Goal: Task Accomplishment & Management: Use online tool/utility

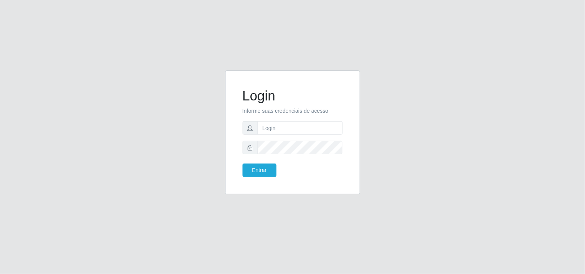
click at [289, 127] on input "text" at bounding box center [299, 127] width 85 height 13
type input "biatriz@comprebem"
click at [242, 164] on button "Entrar" at bounding box center [259, 170] width 34 height 13
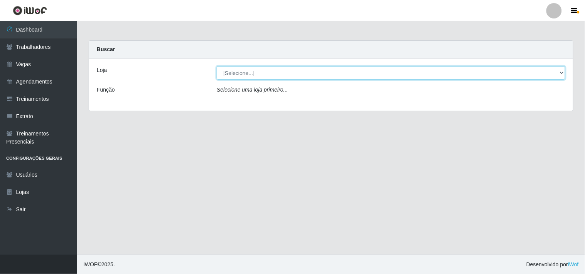
drag, startPoint x: 266, startPoint y: 79, endPoint x: 267, endPoint y: 104, distance: 25.5
click at [265, 79] on select "[Selecione...] Supermercado Compre Bem - Itabaiana" at bounding box center [391, 72] width 348 height 13
select select "264"
click at [217, 66] on select "[Selecione...] Supermercado Compre Bem - Itabaiana" at bounding box center [391, 72] width 348 height 13
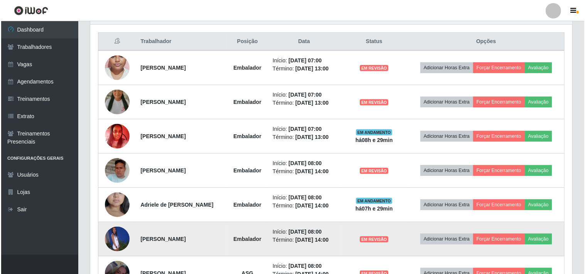
scroll to position [244, 0]
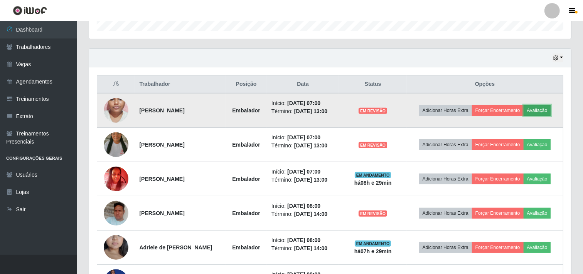
click at [523, 116] on button "Avaliação" at bounding box center [536, 110] width 27 height 11
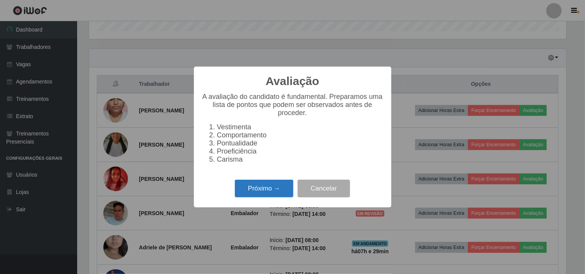
click at [268, 193] on button "Próximo →" at bounding box center [264, 189] width 59 height 18
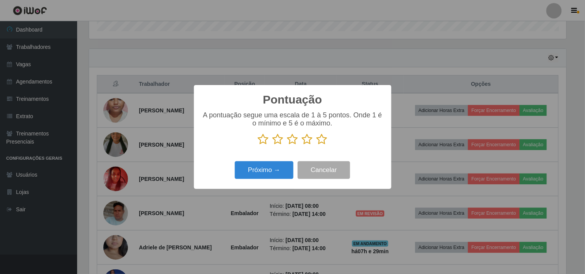
click at [318, 140] on icon at bounding box center [321, 140] width 11 height 12
click at [316, 145] on input "radio" at bounding box center [316, 145] width 0 height 0
click at [285, 165] on button "Próximo →" at bounding box center [264, 170] width 59 height 18
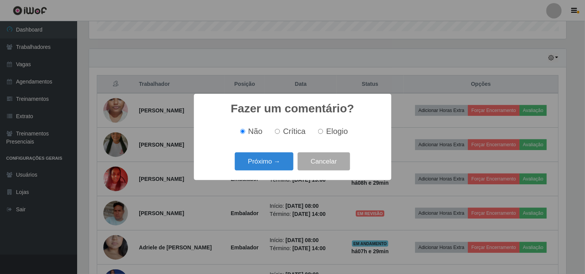
click at [285, 165] on button "Próximo →" at bounding box center [264, 162] width 59 height 18
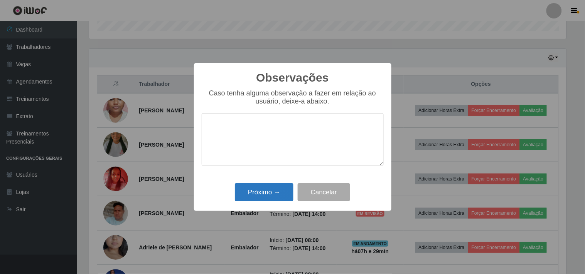
drag, startPoint x: 285, startPoint y: 165, endPoint x: 275, endPoint y: 185, distance: 23.1
click at [278, 182] on div "Observações × Caso tenha alguma observação a fazer em relação ao usuário, deixe…" at bounding box center [292, 137] width 197 height 148
click at [275, 186] on button "Próximo →" at bounding box center [264, 192] width 59 height 18
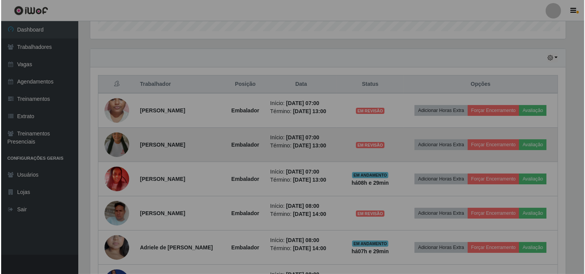
scroll to position [160, 482]
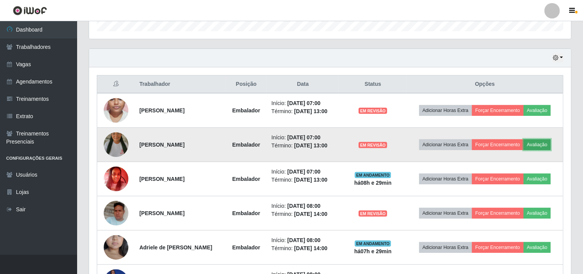
click at [523, 150] on button "Avaliação" at bounding box center [536, 144] width 27 height 11
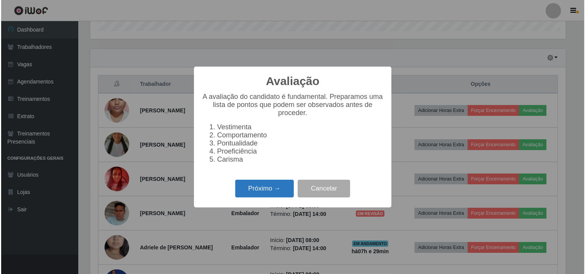
scroll to position [160, 477]
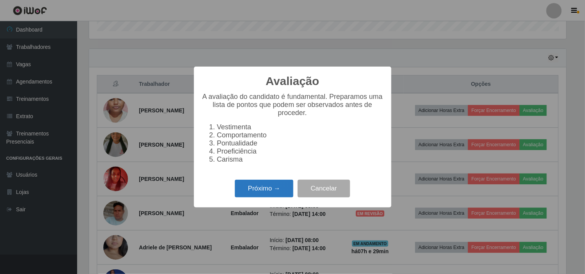
click at [264, 184] on button "Próximo →" at bounding box center [264, 189] width 59 height 18
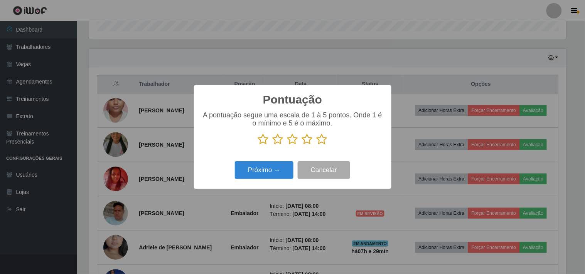
scroll to position [385170, 384853]
click at [326, 142] on icon at bounding box center [321, 140] width 11 height 12
click at [316, 145] on input "radio" at bounding box center [316, 145] width 0 height 0
click at [278, 165] on button "Próximo →" at bounding box center [264, 170] width 59 height 18
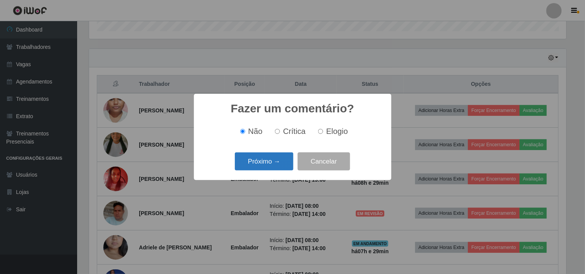
click at [278, 163] on button "Próximo →" at bounding box center [264, 162] width 59 height 18
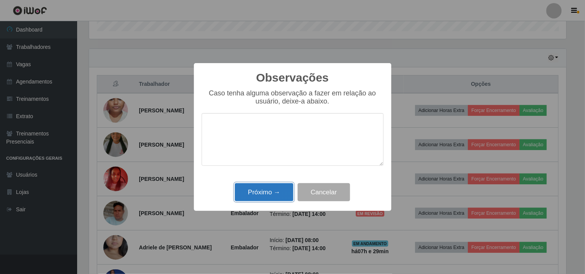
click at [272, 192] on button "Próximo →" at bounding box center [264, 192] width 59 height 18
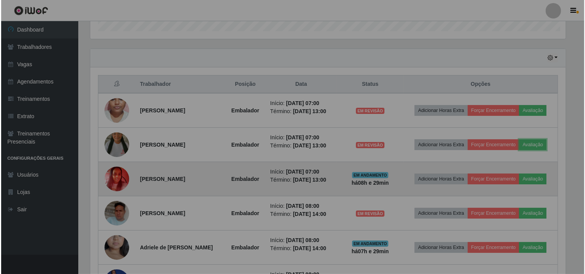
scroll to position [160, 482]
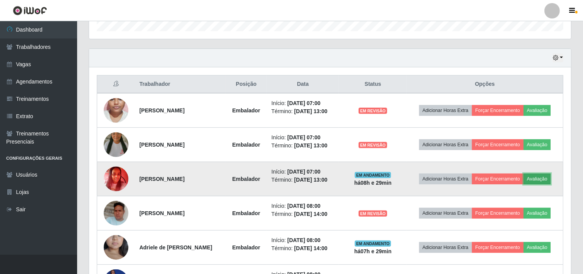
click at [523, 185] on button "Avaliação" at bounding box center [536, 179] width 27 height 11
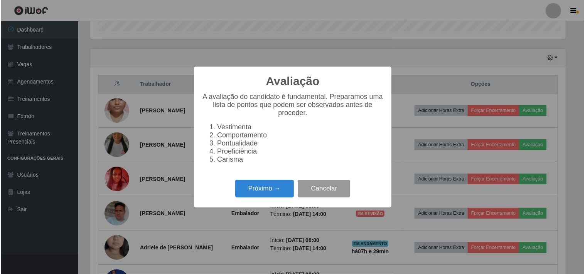
scroll to position [160, 477]
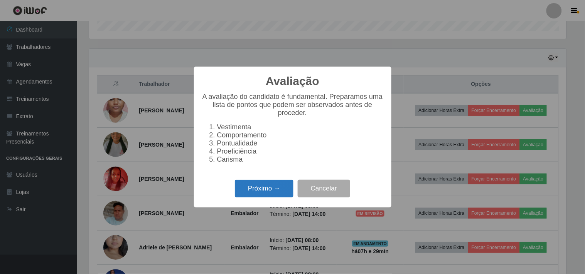
click at [262, 194] on button "Próximo →" at bounding box center [264, 189] width 59 height 18
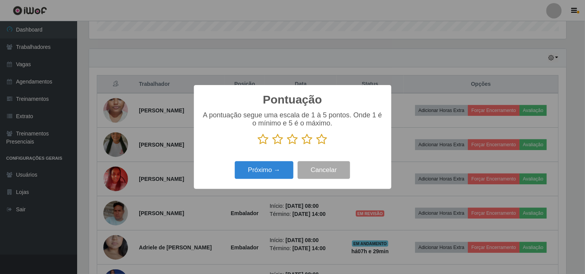
click at [326, 138] on icon at bounding box center [321, 140] width 11 height 12
click at [316, 145] on input "radio" at bounding box center [316, 145] width 0 height 0
click at [276, 168] on button "Próximo →" at bounding box center [264, 170] width 59 height 18
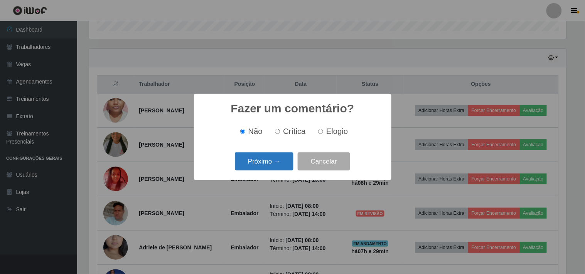
click at [276, 167] on button "Próximo →" at bounding box center [264, 162] width 59 height 18
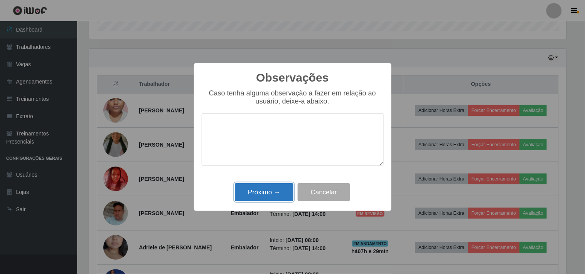
click at [270, 197] on button "Próximo →" at bounding box center [264, 192] width 59 height 18
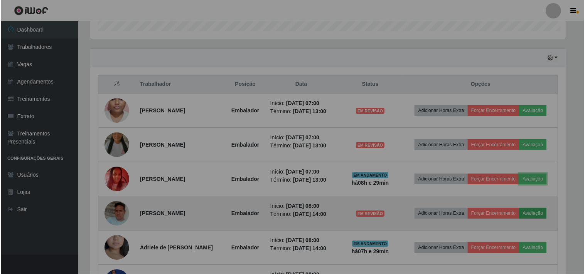
scroll to position [160, 482]
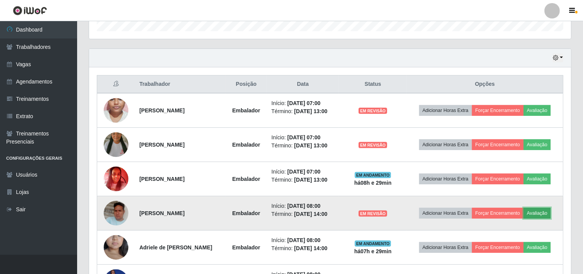
click at [523, 219] on button "Avaliação" at bounding box center [536, 213] width 27 height 11
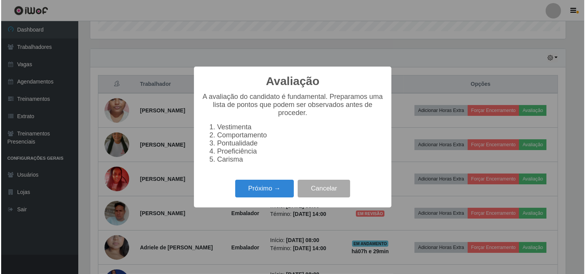
scroll to position [160, 477]
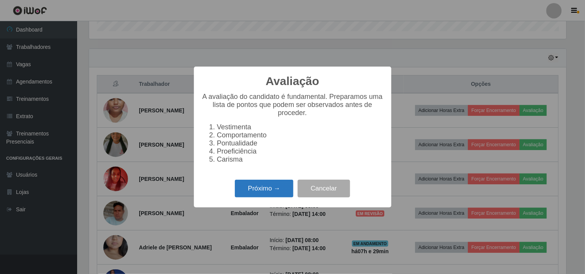
click at [264, 194] on button "Próximo →" at bounding box center [264, 189] width 59 height 18
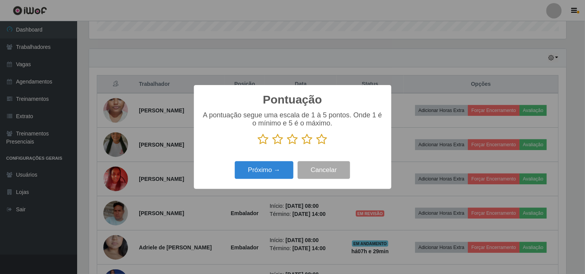
click at [324, 142] on icon at bounding box center [321, 140] width 11 height 12
click at [316, 145] on input "radio" at bounding box center [316, 145] width 0 height 0
drag, startPoint x: 294, startPoint y: 164, endPoint x: 282, endPoint y: 169, distance: 12.6
click at [291, 166] on div "Próximo → Cancelar" at bounding box center [293, 170] width 182 height 22
click at [282, 169] on button "Próximo →" at bounding box center [264, 170] width 59 height 18
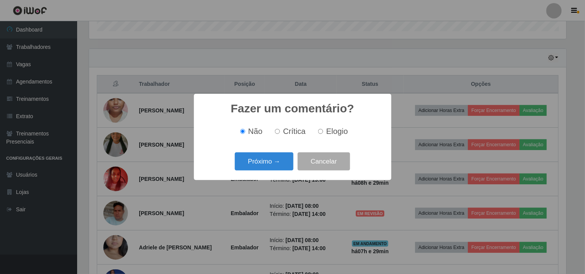
click at [282, 169] on button "Próximo →" at bounding box center [264, 162] width 59 height 18
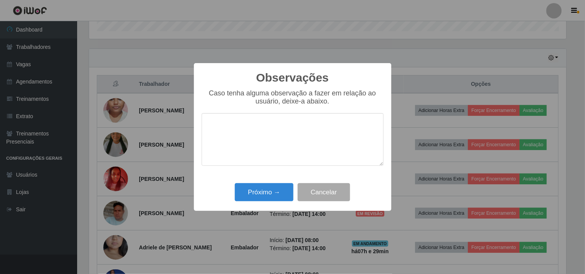
drag, startPoint x: 280, startPoint y: 164, endPoint x: 274, endPoint y: 181, distance: 18.6
click at [279, 166] on textarea at bounding box center [293, 139] width 182 height 53
click at [271, 202] on button "Próximo →" at bounding box center [264, 192] width 59 height 18
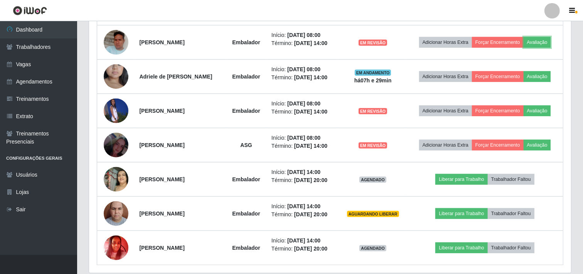
scroll to position [459, 0]
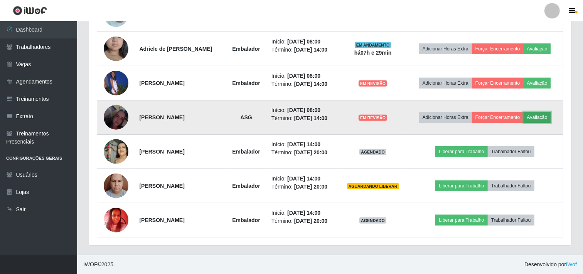
click at [523, 123] on button "Avaliação" at bounding box center [536, 117] width 27 height 11
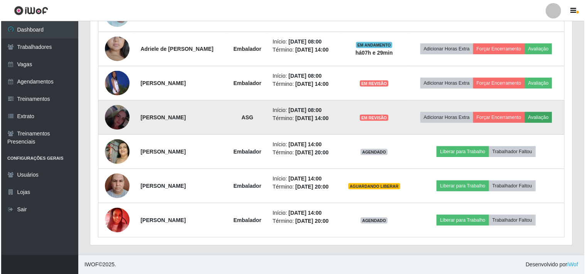
scroll to position [160, 477]
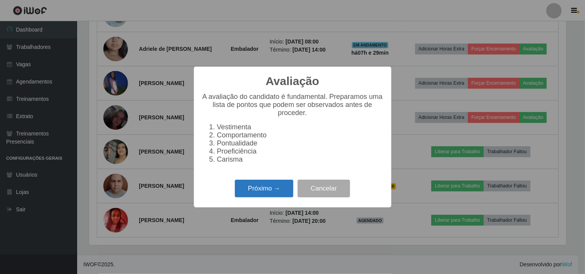
click at [287, 193] on button "Próximo →" at bounding box center [264, 189] width 59 height 18
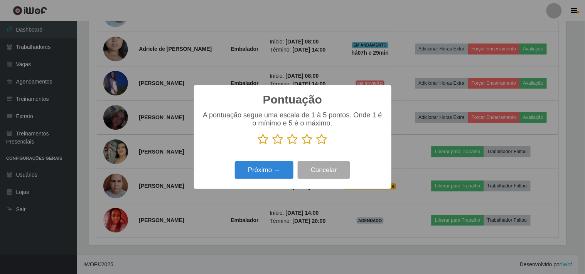
click at [325, 140] on icon at bounding box center [321, 140] width 11 height 12
click at [316, 145] on input "radio" at bounding box center [316, 145] width 0 height 0
click at [288, 162] on button "Próximo →" at bounding box center [264, 170] width 59 height 18
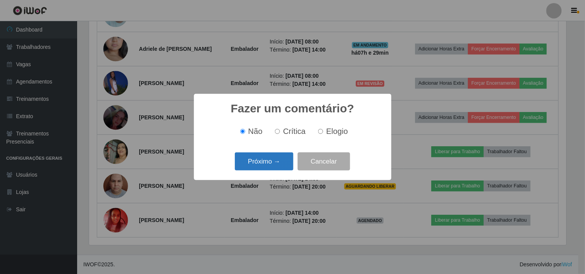
click at [286, 162] on button "Próximo →" at bounding box center [264, 162] width 59 height 18
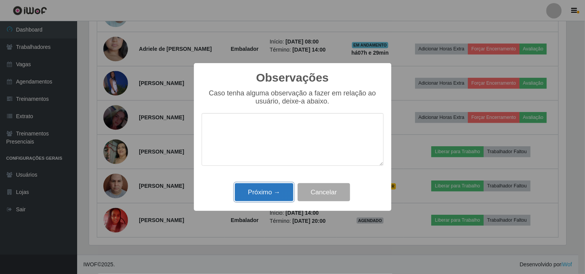
click at [280, 188] on button "Próximo →" at bounding box center [264, 192] width 59 height 18
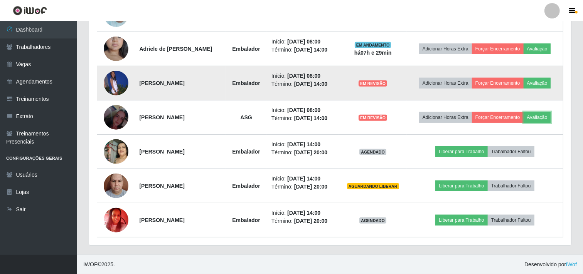
scroll to position [160, 482]
click at [523, 89] on button "Avaliação" at bounding box center [536, 83] width 27 height 11
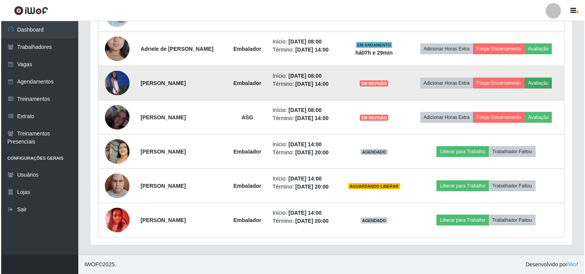
scroll to position [160, 477]
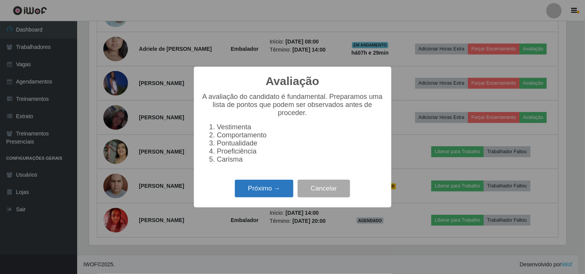
click at [263, 195] on button "Próximo →" at bounding box center [264, 189] width 59 height 18
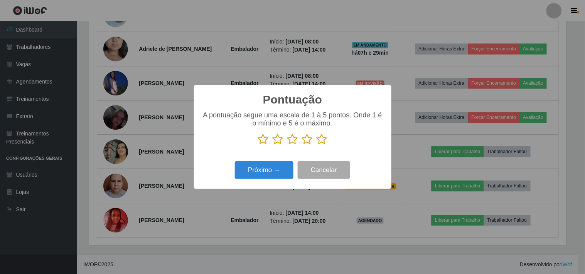
click at [325, 139] on icon at bounding box center [321, 140] width 11 height 12
click at [316, 145] on input "radio" at bounding box center [316, 145] width 0 height 0
click at [288, 170] on button "Próximo →" at bounding box center [264, 170] width 59 height 18
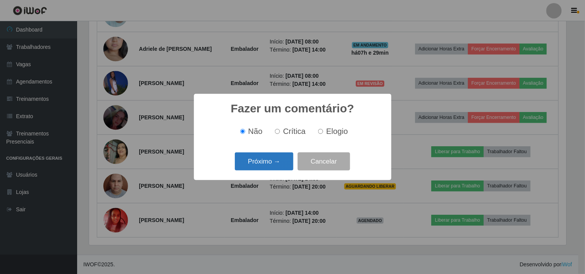
click at [276, 166] on button "Próximo →" at bounding box center [264, 162] width 59 height 18
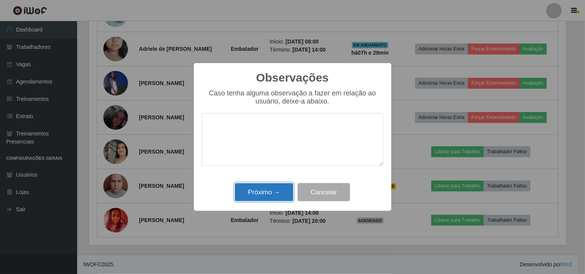
click at [269, 193] on button "Próximo →" at bounding box center [264, 192] width 59 height 18
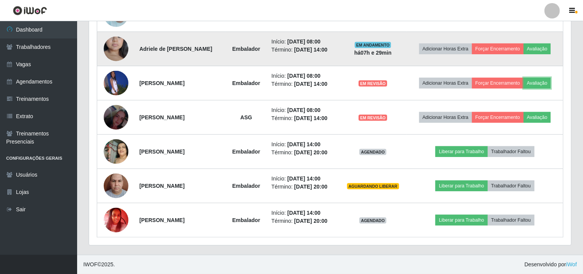
scroll to position [0, 0]
click at [488, 66] on td "Adicionar Horas Extra Forçar Encerramento Avaliação" at bounding box center [485, 49] width 156 height 34
click at [523, 54] on button "Avaliação" at bounding box center [536, 49] width 27 height 11
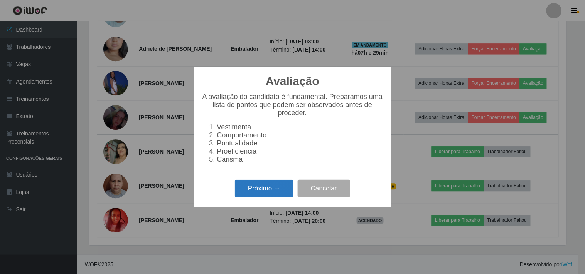
drag, startPoint x: 278, startPoint y: 180, endPoint x: 276, endPoint y: 186, distance: 6.4
click at [277, 182] on div "Avaliação × A avaliação do candidato é fundamental. Preparamos uma lista de pon…" at bounding box center [292, 137] width 197 height 141
click at [278, 187] on button "Próximo →" at bounding box center [264, 189] width 59 height 18
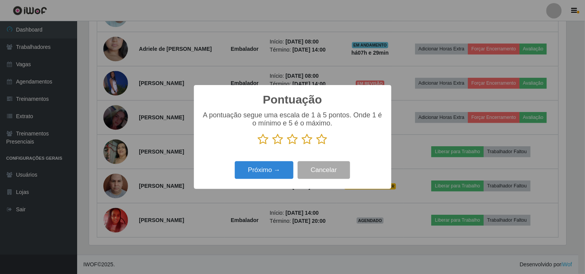
click at [324, 141] on icon at bounding box center [321, 140] width 11 height 12
click at [316, 145] on input "radio" at bounding box center [316, 145] width 0 height 0
click at [281, 174] on button "Próximo →" at bounding box center [264, 170] width 59 height 18
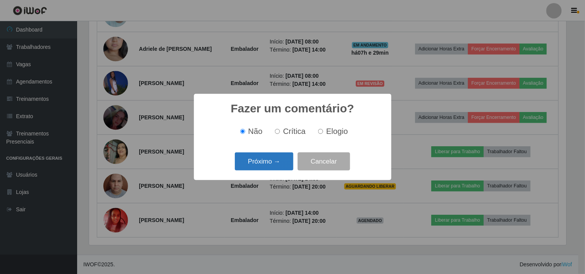
click at [277, 168] on button "Próximo →" at bounding box center [264, 162] width 59 height 18
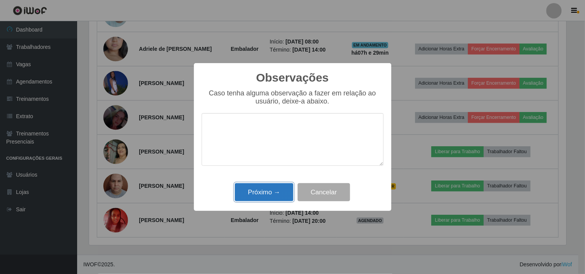
click at [271, 190] on button "Próximo →" at bounding box center [264, 192] width 59 height 18
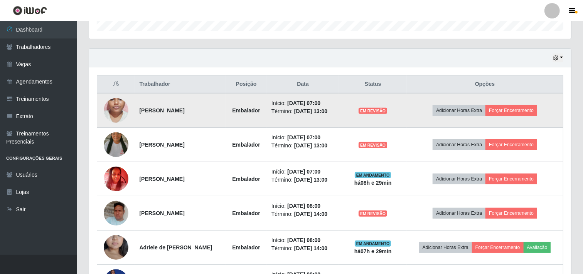
click at [536, 106] on td "Adicionar Horas Extra Forçar Encerramento" at bounding box center [485, 110] width 156 height 35
click at [531, 110] on button "Forçar Encerramento" at bounding box center [511, 110] width 52 height 11
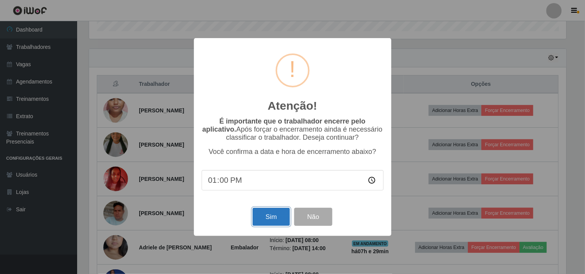
click at [268, 220] on button "Sim" at bounding box center [270, 217] width 37 height 18
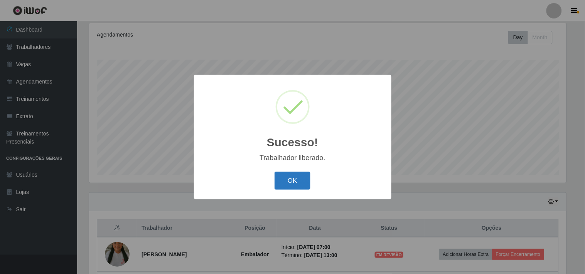
click at [287, 187] on button "OK" at bounding box center [292, 181] width 36 height 18
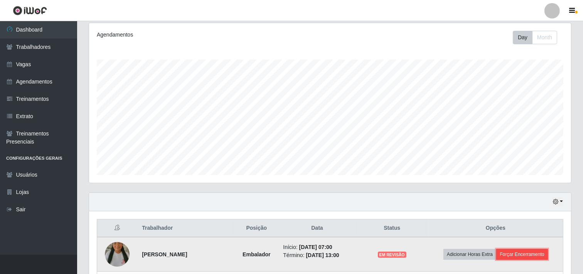
click at [529, 256] on button "Forçar Encerramento" at bounding box center [522, 254] width 52 height 11
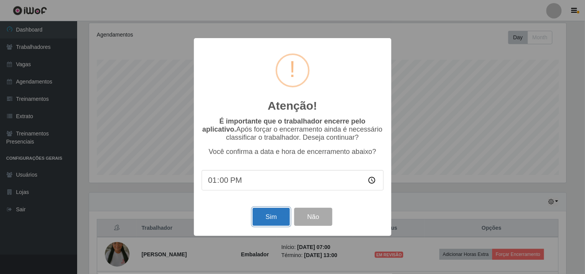
click at [260, 219] on button "Sim" at bounding box center [270, 217] width 37 height 18
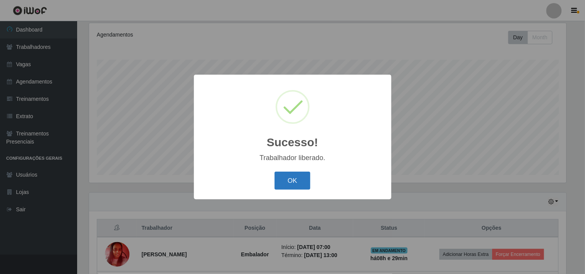
click at [296, 176] on button "OK" at bounding box center [292, 181] width 36 height 18
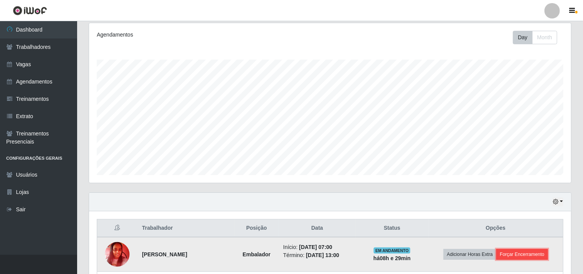
click at [531, 252] on button "Forçar Encerramento" at bounding box center [522, 254] width 52 height 11
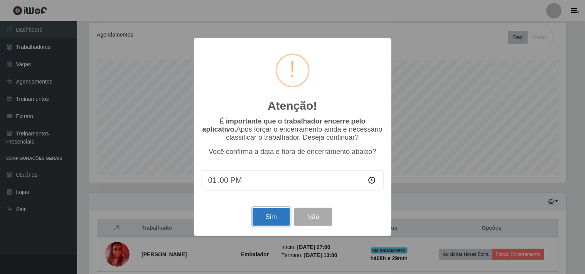
click at [272, 218] on button "Sim" at bounding box center [270, 217] width 37 height 18
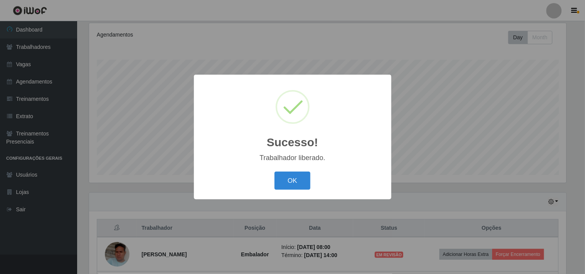
drag, startPoint x: 298, startPoint y: 173, endPoint x: 385, endPoint y: 209, distance: 94.5
click at [299, 175] on button "OK" at bounding box center [292, 181] width 36 height 18
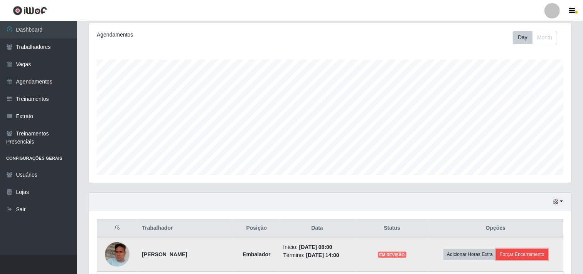
click at [526, 255] on button "Forçar Encerramento" at bounding box center [522, 254] width 52 height 11
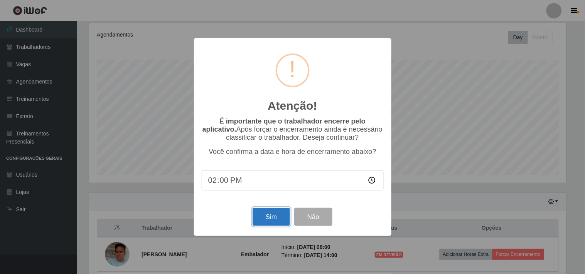
click at [255, 218] on button "Sim" at bounding box center [270, 217] width 37 height 18
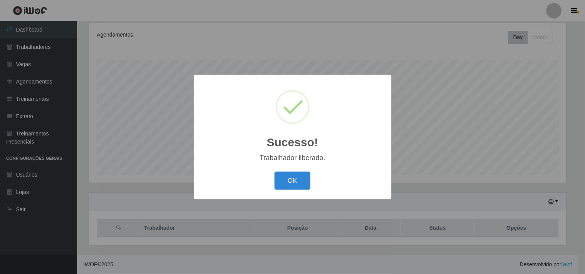
click at [291, 194] on div "Sucesso! × Trabalhador liberado. OK Cancel" at bounding box center [292, 137] width 197 height 125
click at [291, 184] on button "OK" at bounding box center [292, 181] width 36 height 18
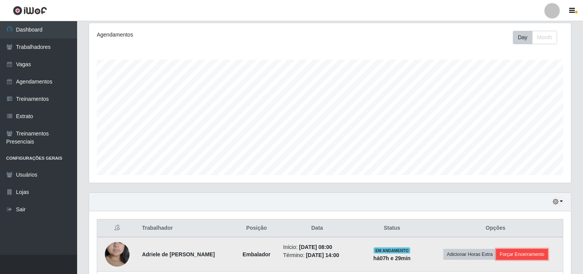
click at [529, 258] on button "Forçar Encerramento" at bounding box center [522, 254] width 52 height 11
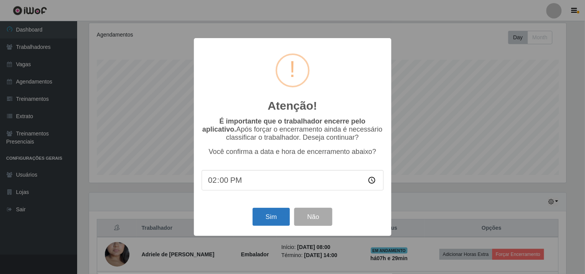
drag, startPoint x: 247, startPoint y: 221, endPoint x: 261, endPoint y: 214, distance: 15.5
click at [248, 221] on div "Sim Não" at bounding box center [293, 217] width 182 height 22
click at [261, 213] on button "Sim" at bounding box center [270, 217] width 37 height 18
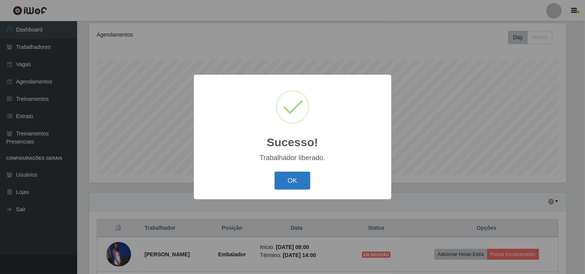
click at [290, 186] on button "OK" at bounding box center [292, 181] width 36 height 18
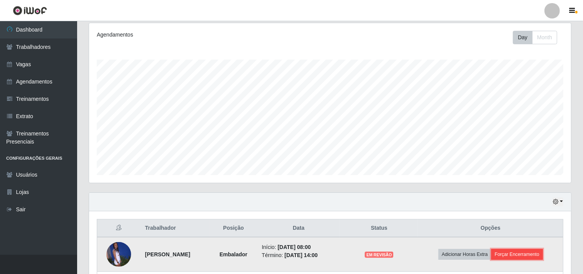
click at [538, 255] on button "Forçar Encerramento" at bounding box center [517, 254] width 52 height 11
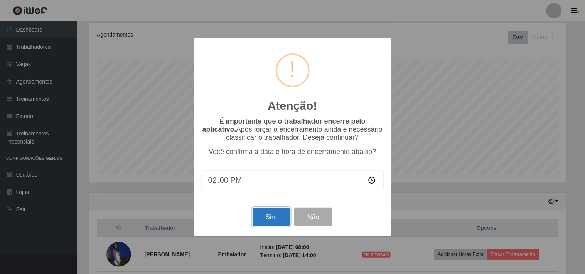
click at [263, 213] on button "Sim" at bounding box center [270, 217] width 37 height 18
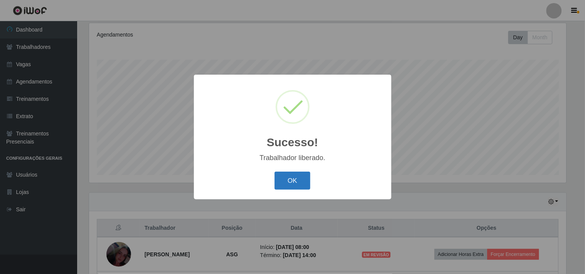
click at [286, 183] on button "OK" at bounding box center [292, 181] width 36 height 18
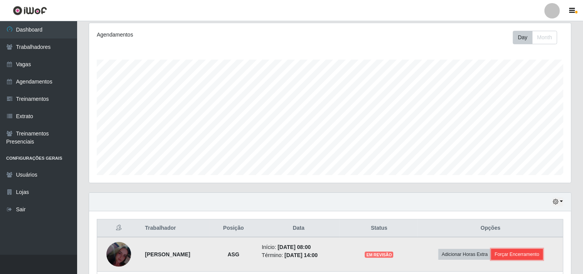
click at [527, 252] on button "Forçar Encerramento" at bounding box center [517, 254] width 52 height 11
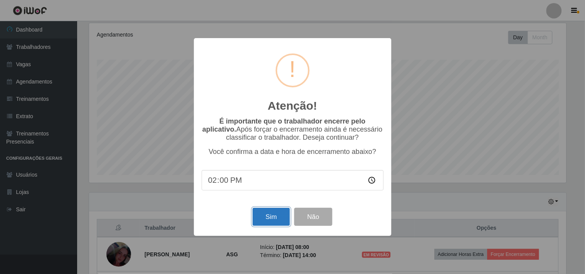
click at [277, 215] on button "Sim" at bounding box center [270, 217] width 37 height 18
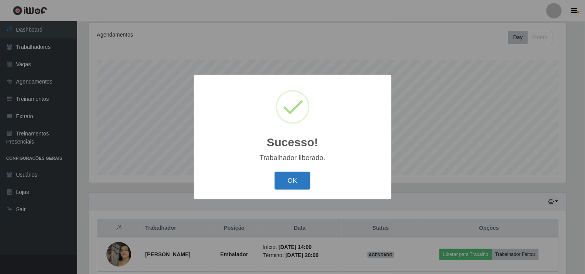
click at [292, 177] on button "OK" at bounding box center [292, 181] width 36 height 18
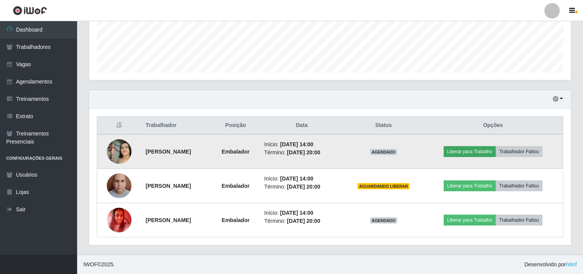
click at [475, 158] on td "Liberar para Trabalho Trabalhador Faltou" at bounding box center [493, 151] width 140 height 35
click at [475, 155] on button "Liberar para Trabalho" at bounding box center [470, 151] width 52 height 11
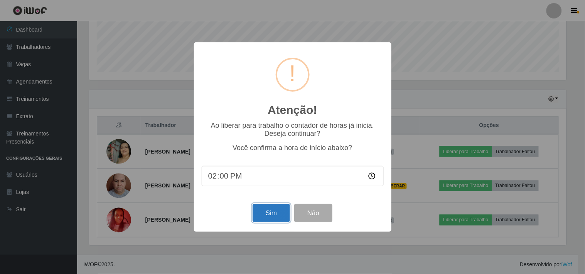
click at [269, 208] on button "Sim" at bounding box center [270, 213] width 37 height 18
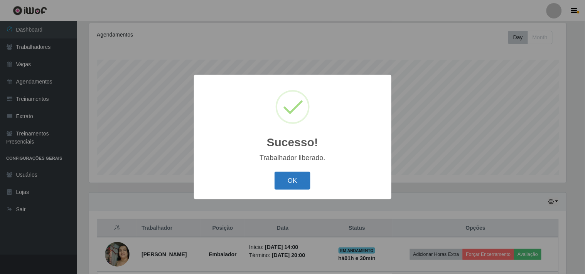
click at [291, 180] on button "OK" at bounding box center [292, 181] width 36 height 18
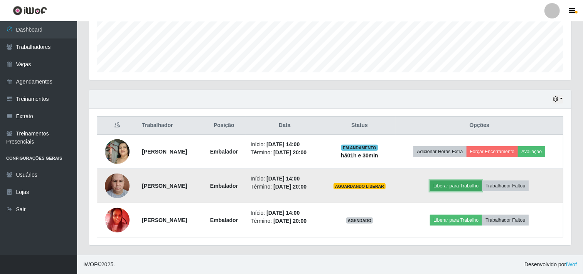
click at [466, 181] on button "Liberar para Trabalho" at bounding box center [456, 186] width 52 height 11
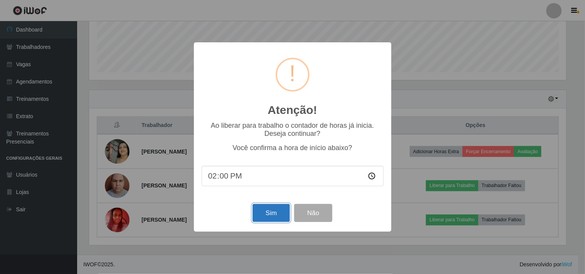
click at [274, 209] on button "Sim" at bounding box center [270, 213] width 37 height 18
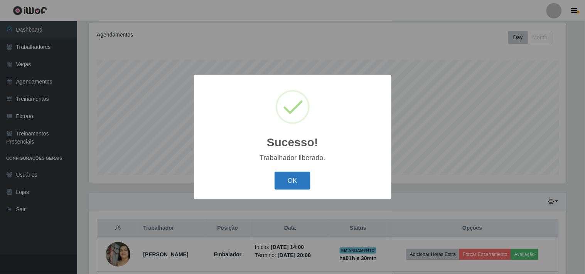
click at [291, 181] on button "OK" at bounding box center [292, 181] width 36 height 18
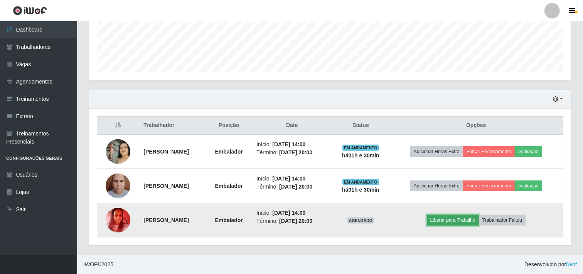
click at [468, 219] on button "Liberar para Trabalho" at bounding box center [453, 220] width 52 height 11
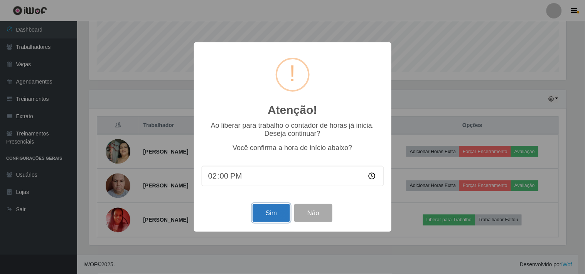
click at [277, 210] on button "Sim" at bounding box center [270, 213] width 37 height 18
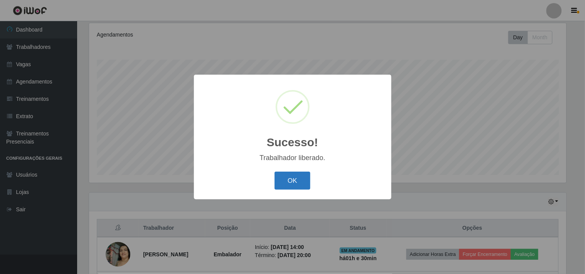
click at [300, 178] on button "OK" at bounding box center [292, 181] width 36 height 18
